Goal: Transaction & Acquisition: Purchase product/service

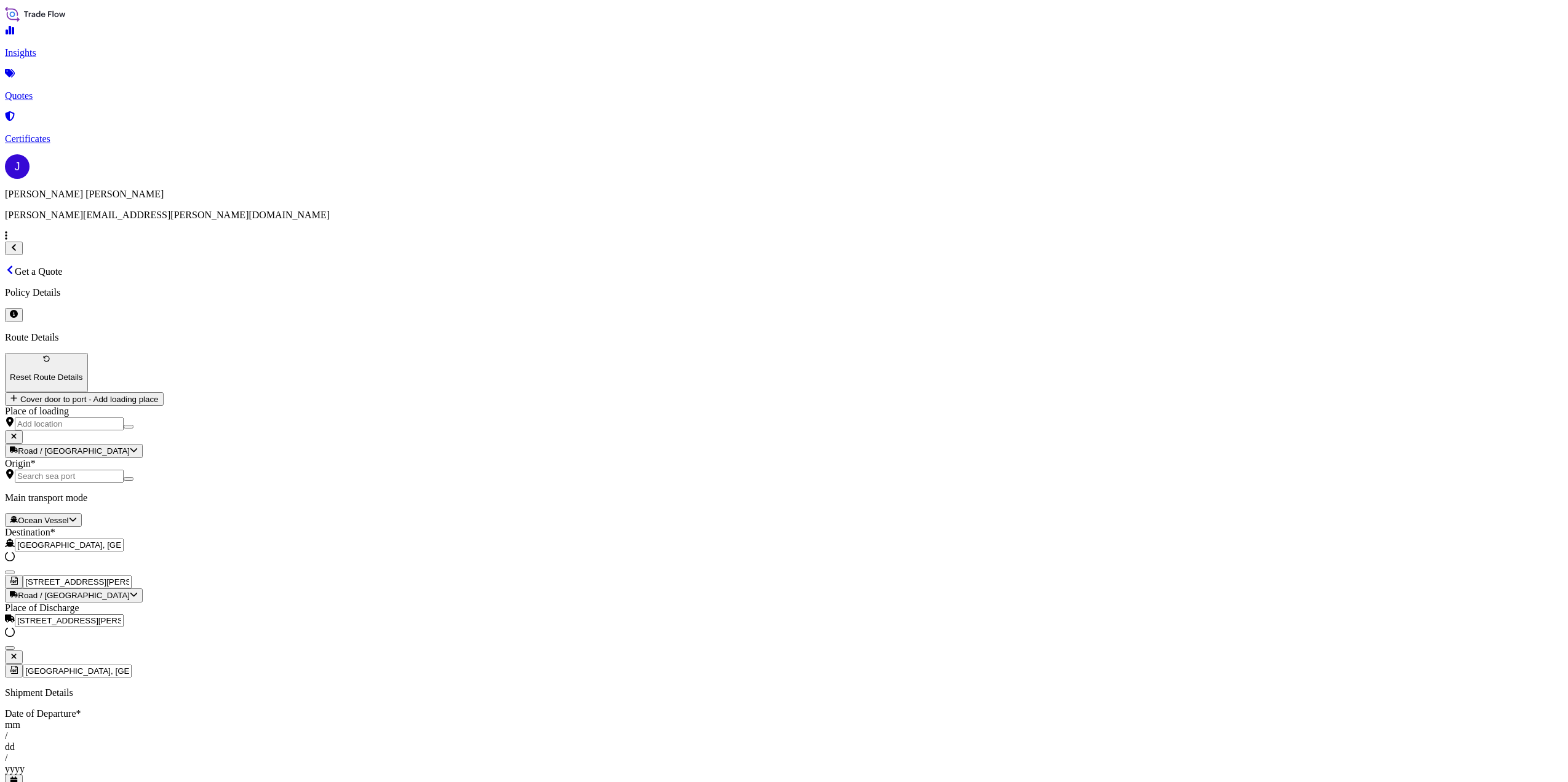
select select "Ocean Vessel"
select select "Road / [GEOGRAPHIC_DATA]"
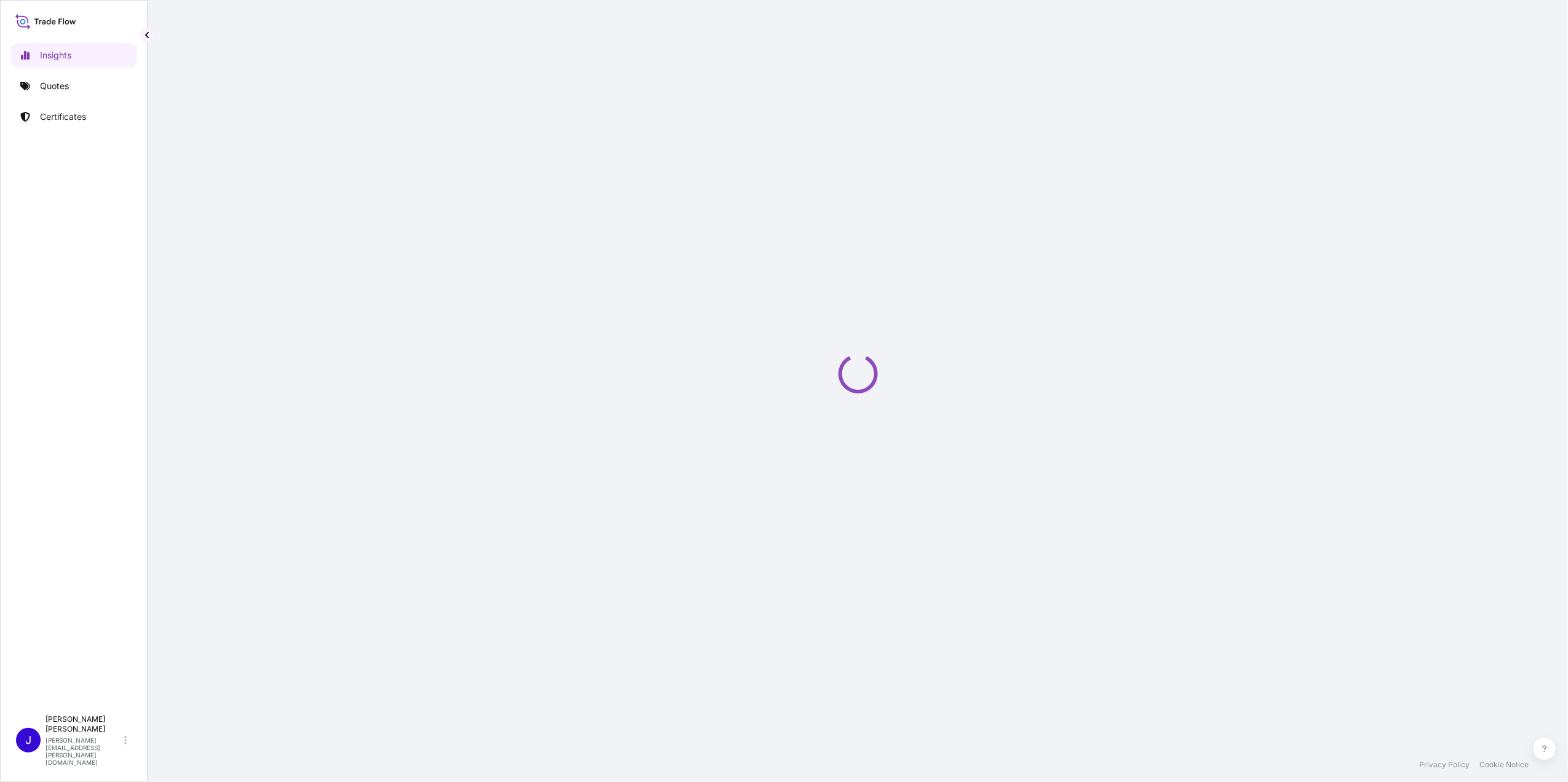
select select "2025"
